Goal: Information Seeking & Learning: Learn about a topic

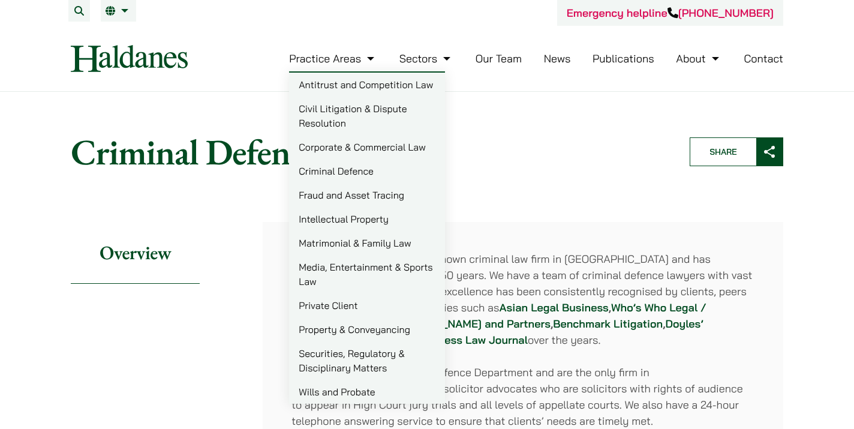
click at [338, 169] on link "Criminal Defence" at bounding box center [367, 171] width 156 height 24
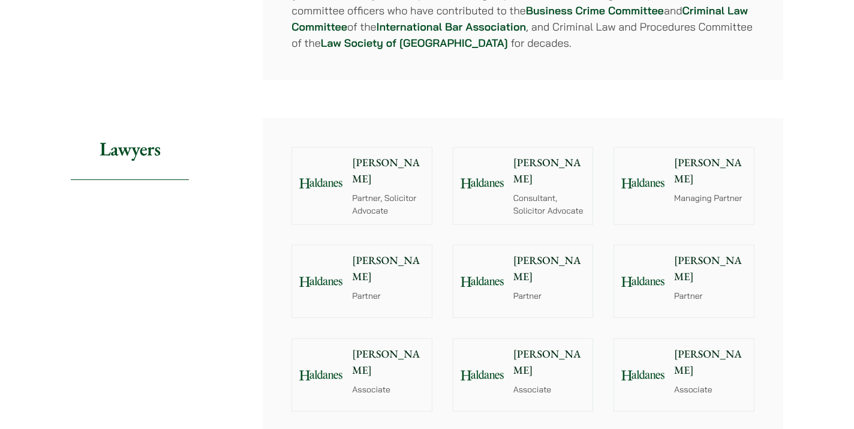
scroll to position [1242, 0]
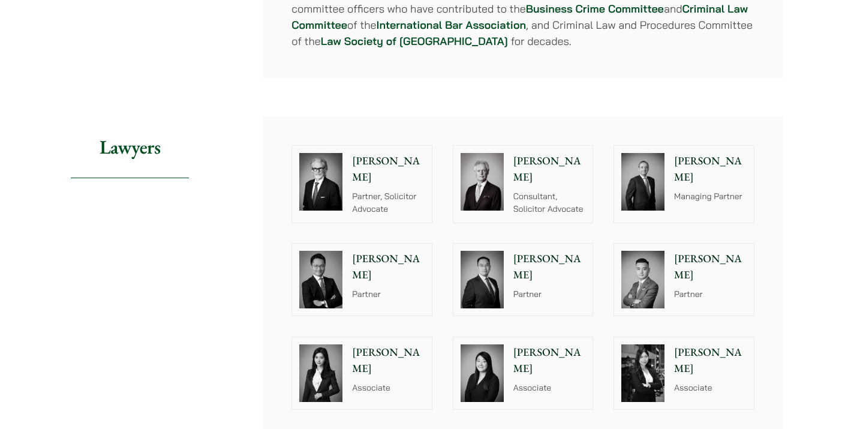
click at [366, 251] on p "[PERSON_NAME]" at bounding box center [388, 267] width 73 height 32
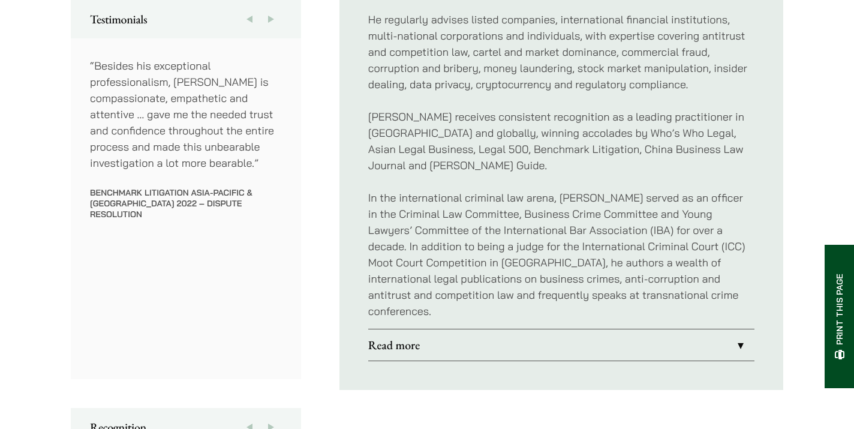
scroll to position [697, 0]
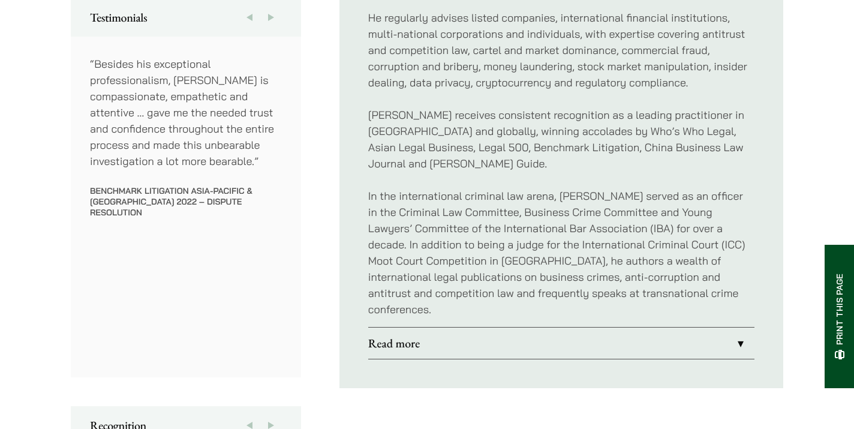
click at [433, 328] on link "Read more" at bounding box center [561, 343] width 386 height 31
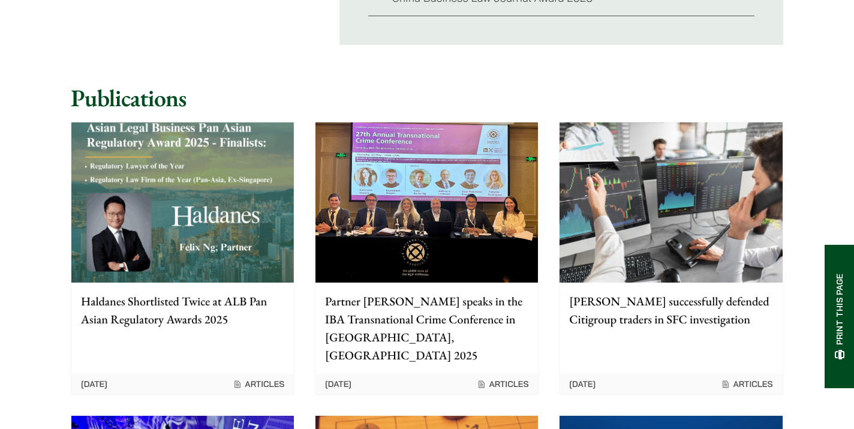
scroll to position [1766, 0]
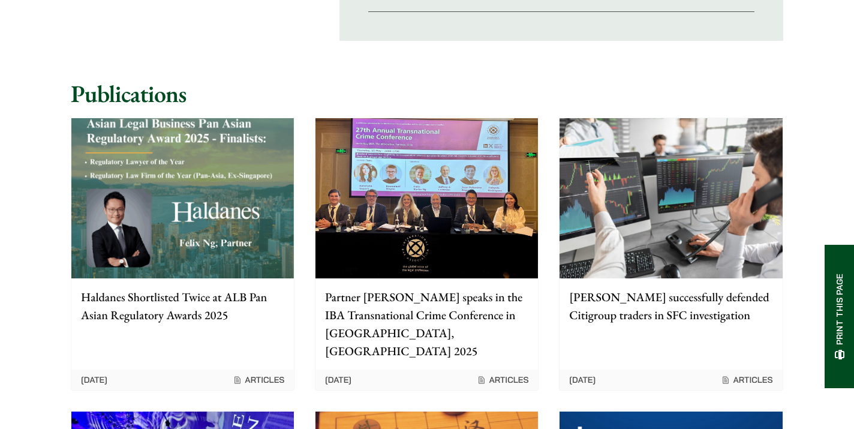
click at [637, 302] on p "[PERSON_NAME] successfully defended Citigroup traders in SFC investigation" at bounding box center [670, 306] width 203 height 36
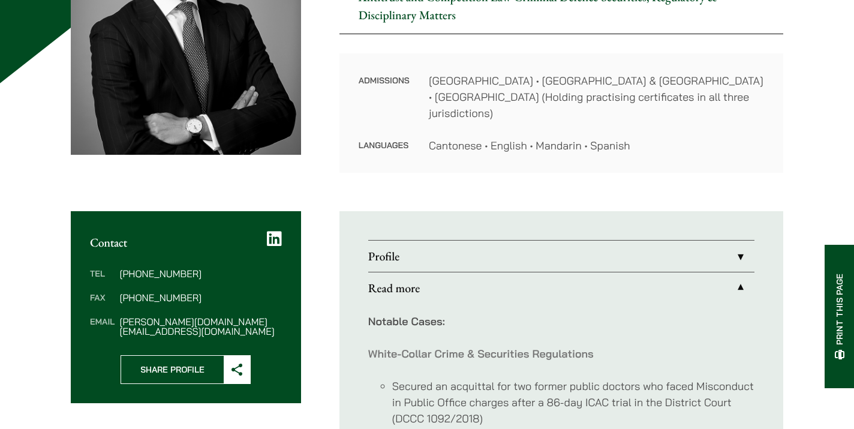
scroll to position [276, 0]
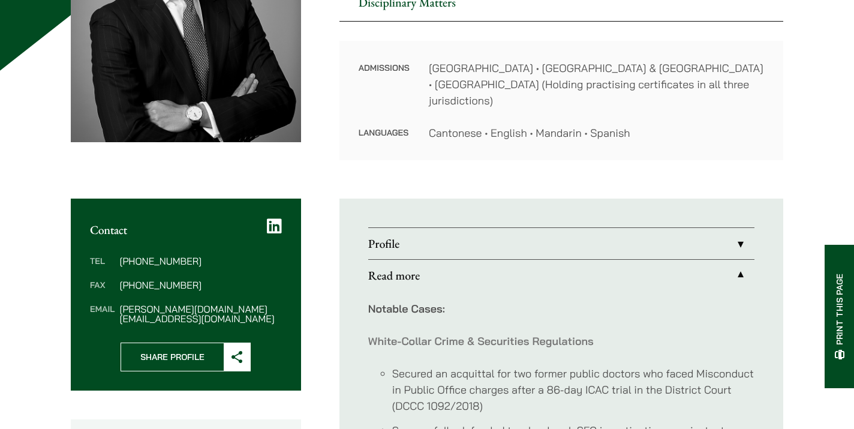
click at [420, 302] on strong "Notable Cases:" at bounding box center [406, 309] width 77 height 14
click at [464, 228] on link "Profile" at bounding box center [561, 243] width 386 height 31
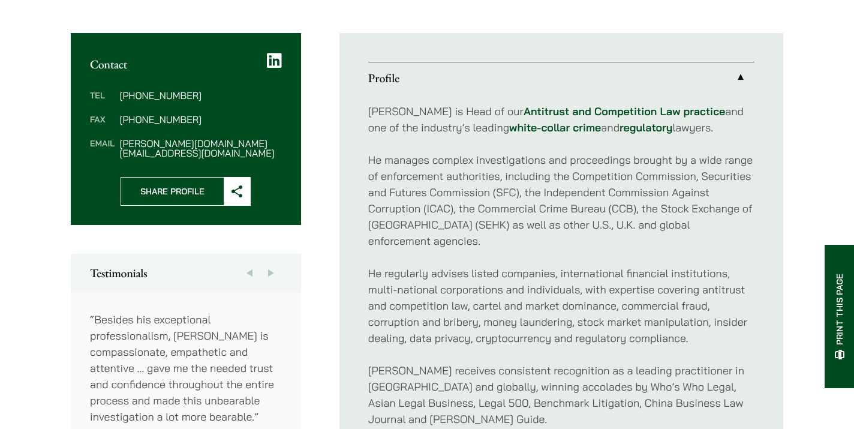
scroll to position [431, 0]
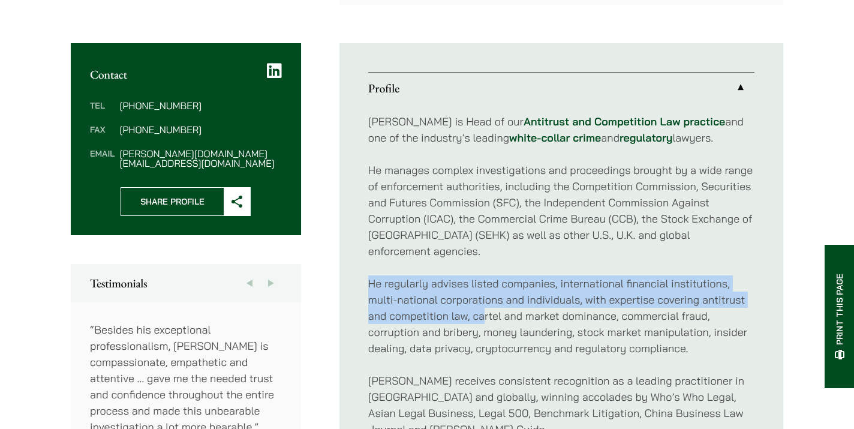
drag, startPoint x: 364, startPoint y: 252, endPoint x: 482, endPoint y: 280, distance: 120.8
click at [482, 280] on ul "Profile Felix is Head of our Antitrust and Competition Law practice and one of …" at bounding box center [562, 348] width 444 height 611
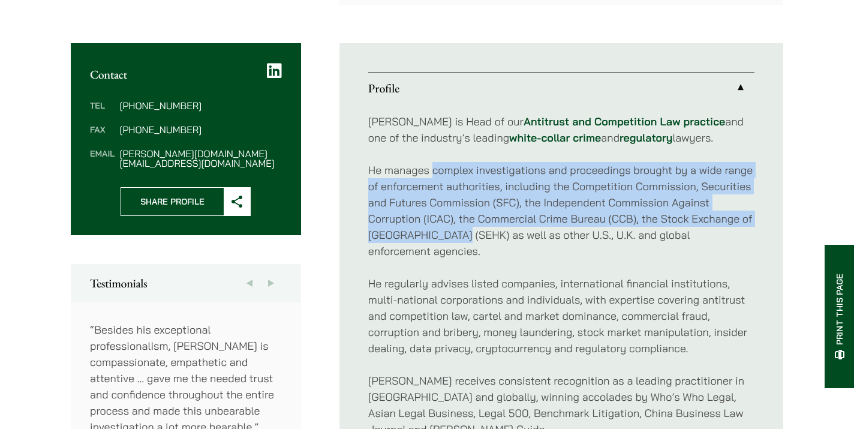
drag, startPoint x: 432, startPoint y: 157, endPoint x: 461, endPoint y: 221, distance: 71.2
click at [461, 221] on p "He manages complex investigations and proceedings brought by a wide range of en…" at bounding box center [561, 210] width 386 height 97
copy p "complex investigations and proceedings brought by a wide range of enforcement a…"
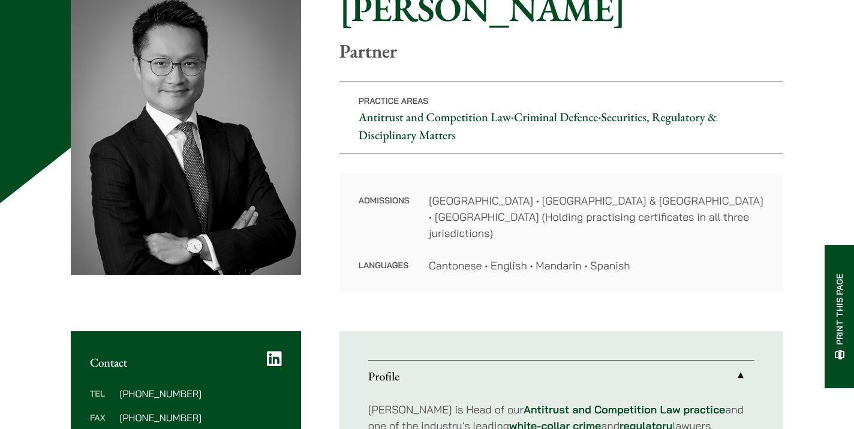
scroll to position [0, 0]
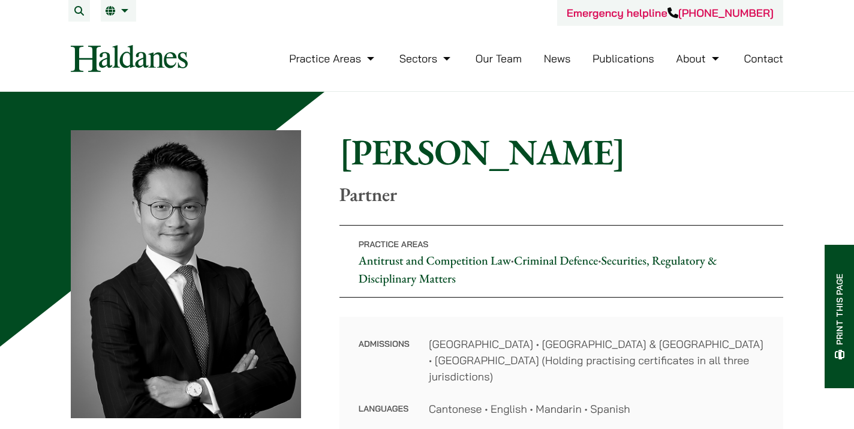
click at [505, 56] on link "Our Team" at bounding box center [499, 59] width 46 height 14
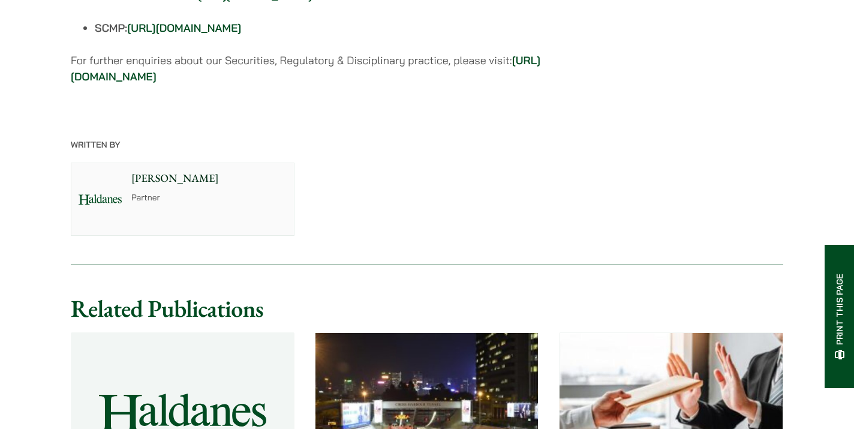
scroll to position [1418, 0]
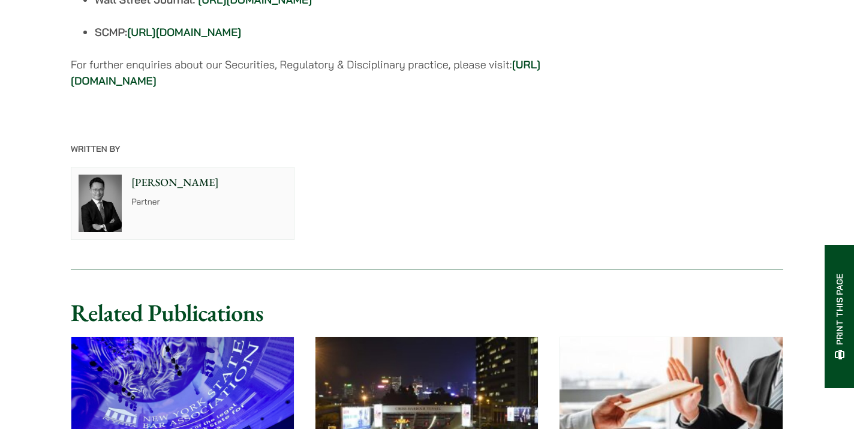
click at [391, 88] on strong "https://www.haldanes.com/practice-areas/securities-regulatory-disciplinary-matt…" at bounding box center [306, 73] width 470 height 30
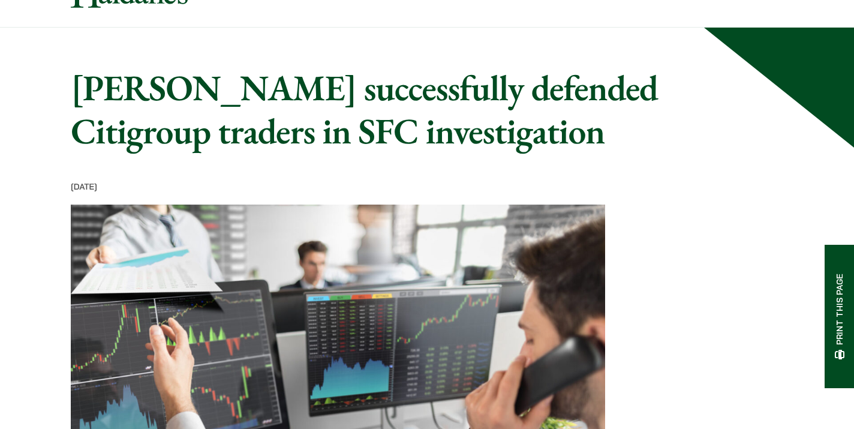
scroll to position [37, 0]
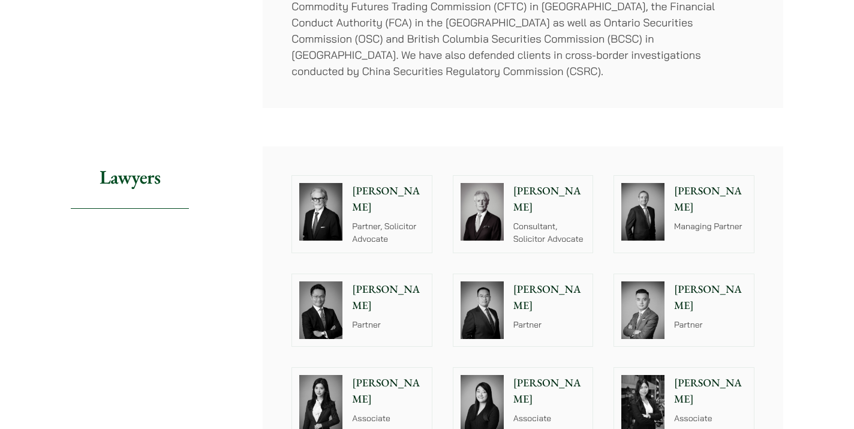
scroll to position [1091, 0]
click at [520, 274] on div "Paul Wang Partner" at bounding box center [552, 310] width 82 height 72
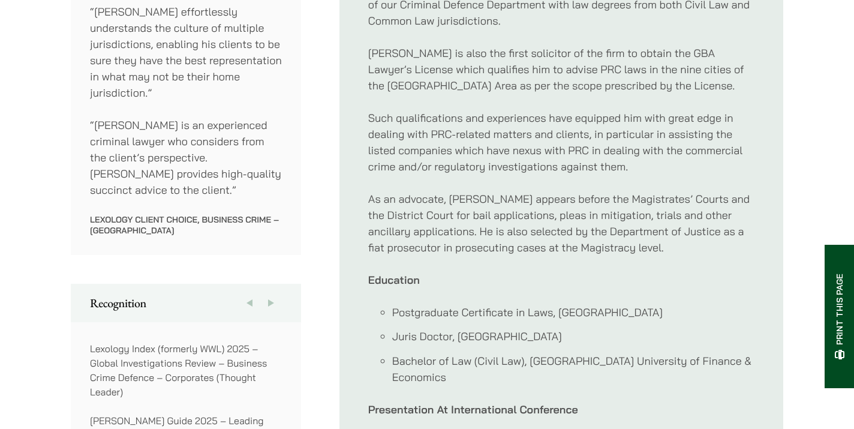
scroll to position [746, 0]
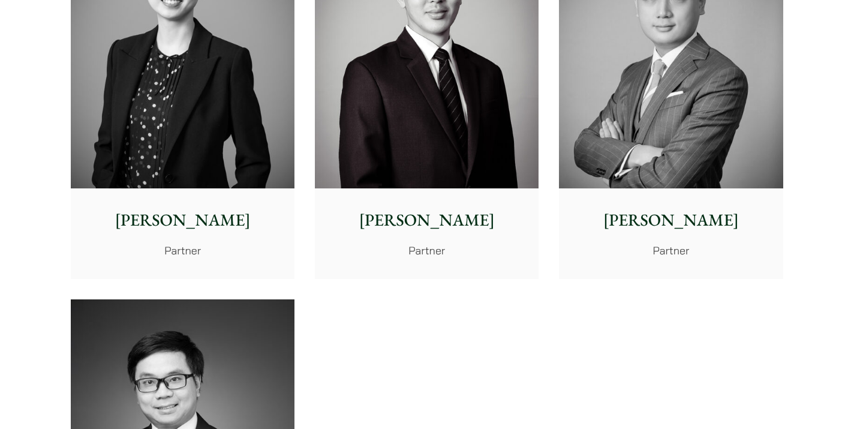
scroll to position [2388, 0]
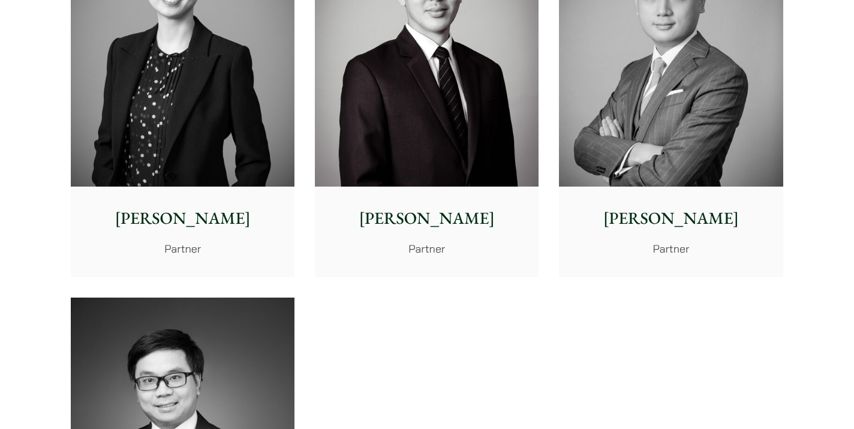
click at [644, 222] on p "[PERSON_NAME]" at bounding box center [671, 218] width 205 height 25
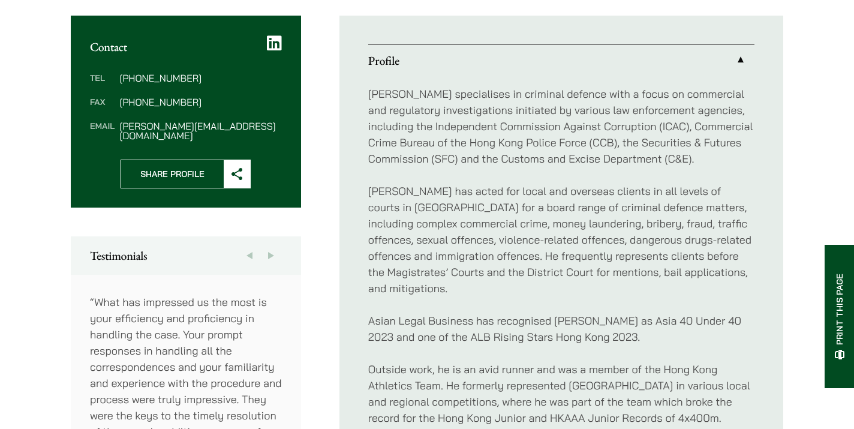
scroll to position [440, 0]
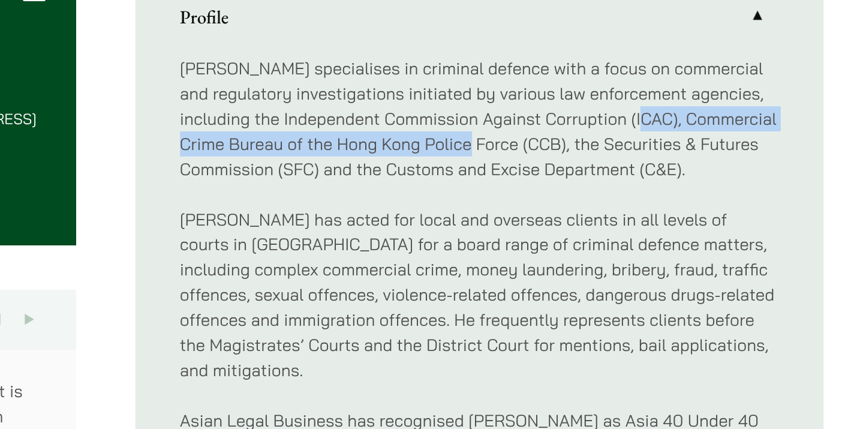
drag, startPoint x: 696, startPoint y: 133, endPoint x: 586, endPoint y: 145, distance: 111.1
click at [586, 145] on p "[PERSON_NAME] specialises in criminal defence with a focus on commercial and re…" at bounding box center [561, 131] width 386 height 81
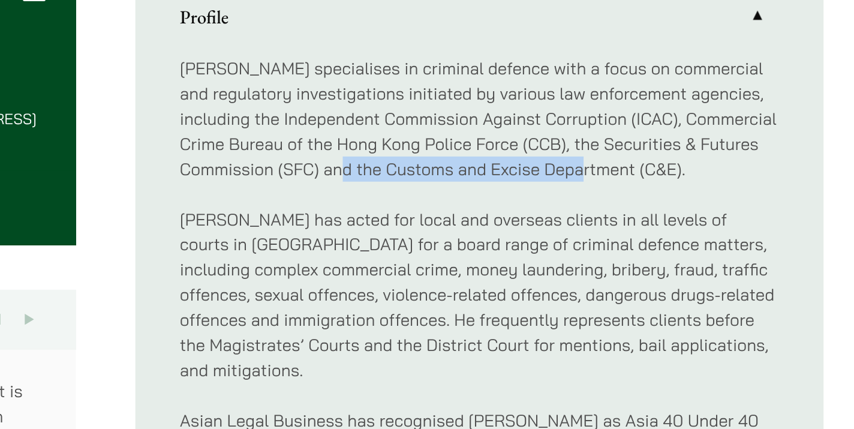
drag, startPoint x: 502, startPoint y: 164, endPoint x: 661, endPoint y: 166, distance: 159.0
click at [661, 166] on p "[PERSON_NAME] specialises in criminal defence with a focus on commercial and re…" at bounding box center [561, 131] width 386 height 81
drag, startPoint x: 482, startPoint y: 164, endPoint x: 691, endPoint y: 166, distance: 208.8
click at [691, 166] on p "[PERSON_NAME] specialises in criminal defence with a focus on commercial and re…" at bounding box center [561, 131] width 386 height 81
copy p "the Customs and Excise Department (C&E)"
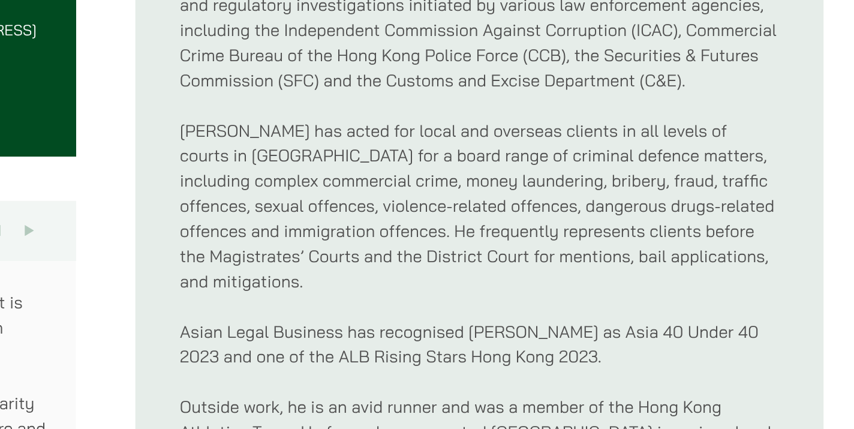
click at [553, 262] on p "[PERSON_NAME] has acted for local and overseas clients in all levels of courts …" at bounding box center [561, 244] width 386 height 113
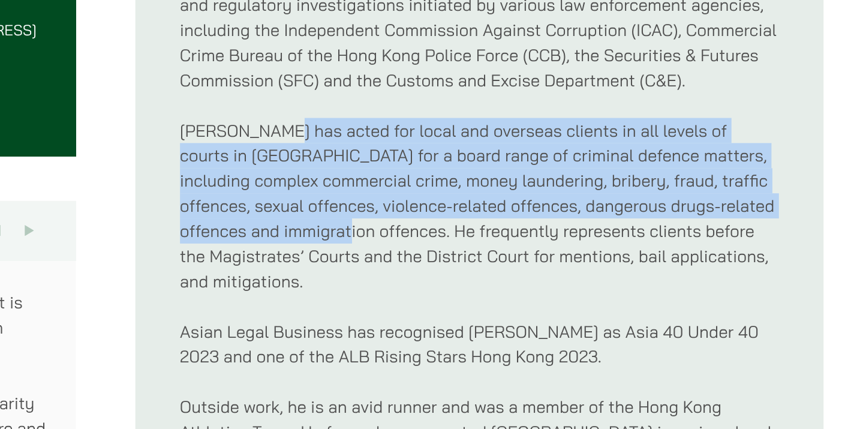
drag, startPoint x: 433, startPoint y: 197, endPoint x: 479, endPoint y: 262, distance: 79.7
click at [479, 262] on p "[PERSON_NAME] has acted for local and overseas clients in all levels of courts …" at bounding box center [561, 244] width 386 height 113
copy p "acted for local and overseas clients in all levels of courts in [GEOGRAPHIC_DAT…"
